Goal: Information Seeking & Learning: Learn about a topic

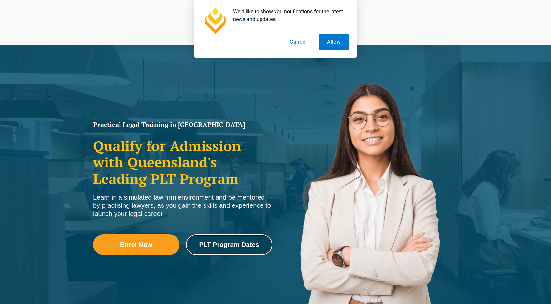
click at [244, 241] on span "PLT Program Dates" at bounding box center [229, 244] width 60 height 7
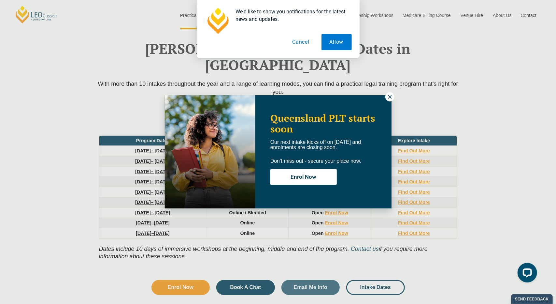
click at [389, 96] on icon at bounding box center [390, 97] width 4 height 4
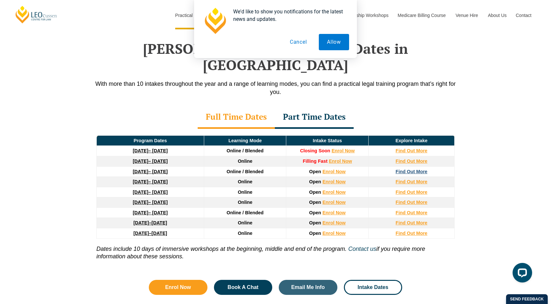
click at [410, 169] on strong "Find Out More" at bounding box center [412, 171] width 32 height 5
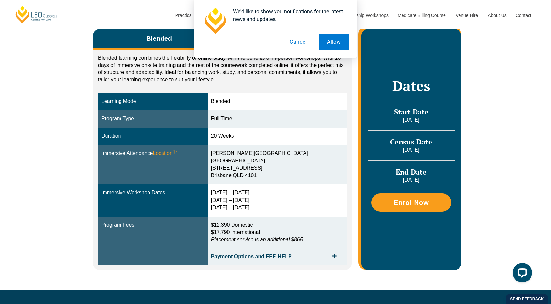
scroll to position [119, 0]
